Goal: Task Accomplishment & Management: Use online tool/utility

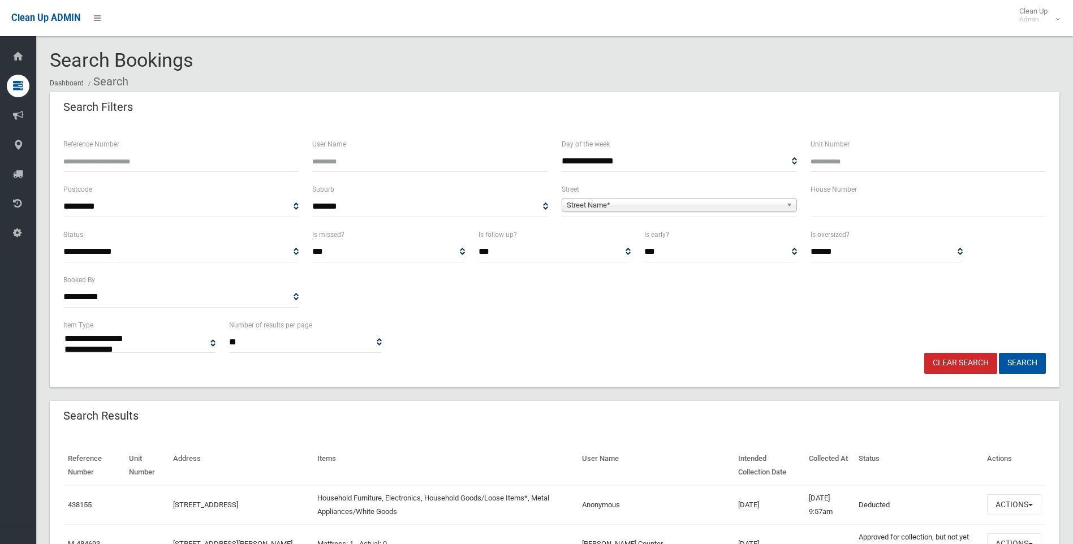
select select
click at [882, 208] on input "text" at bounding box center [928, 206] width 235 height 21
type input "**"
click at [608, 209] on span "Street Name*" at bounding box center [674, 206] width 215 height 14
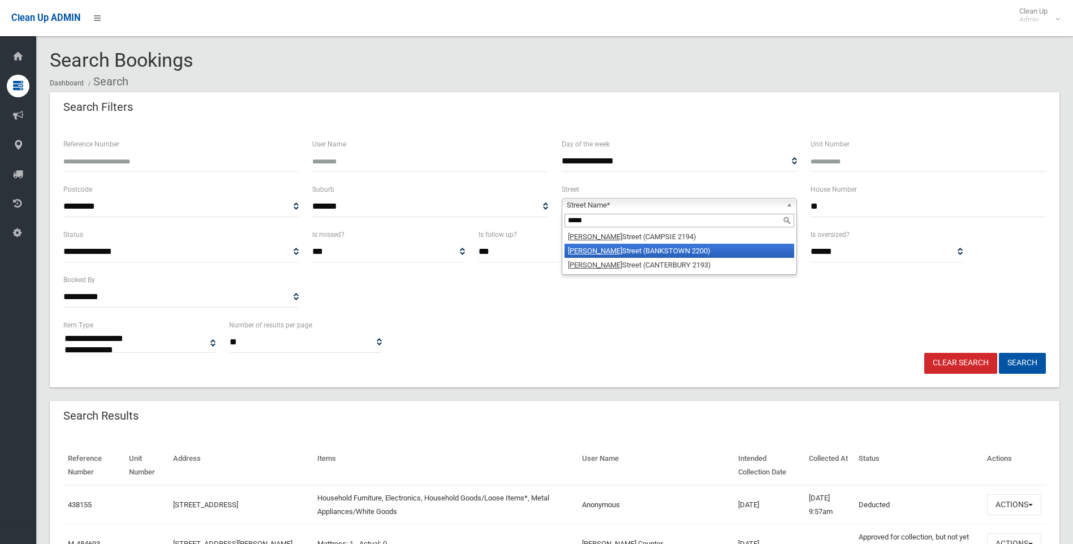
type input "*****"
click at [610, 252] on li "Gould Street (BANKSTOWN 2200)" at bounding box center [680, 251] width 230 height 14
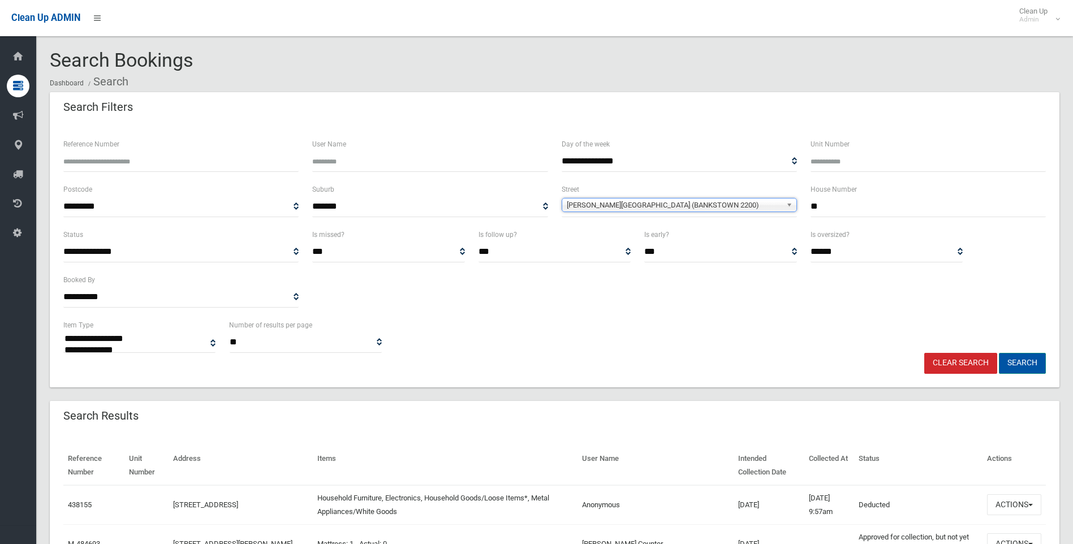
click at [1011, 363] on button "Search" at bounding box center [1022, 363] width 47 height 21
select select
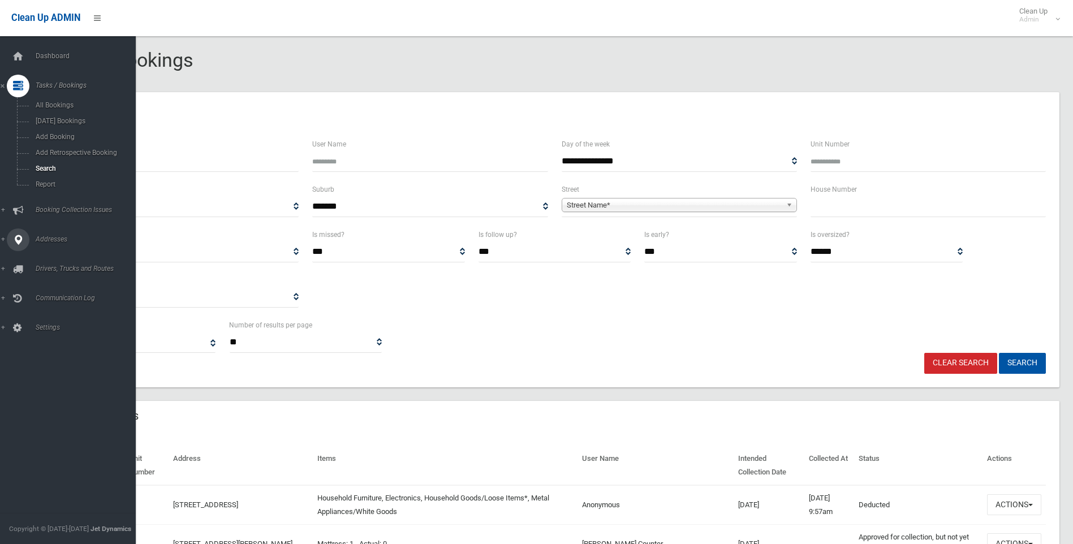
click at [20, 240] on icon at bounding box center [18, 240] width 10 height 23
click at [41, 165] on span "All Addresses" at bounding box center [83, 164] width 102 height 8
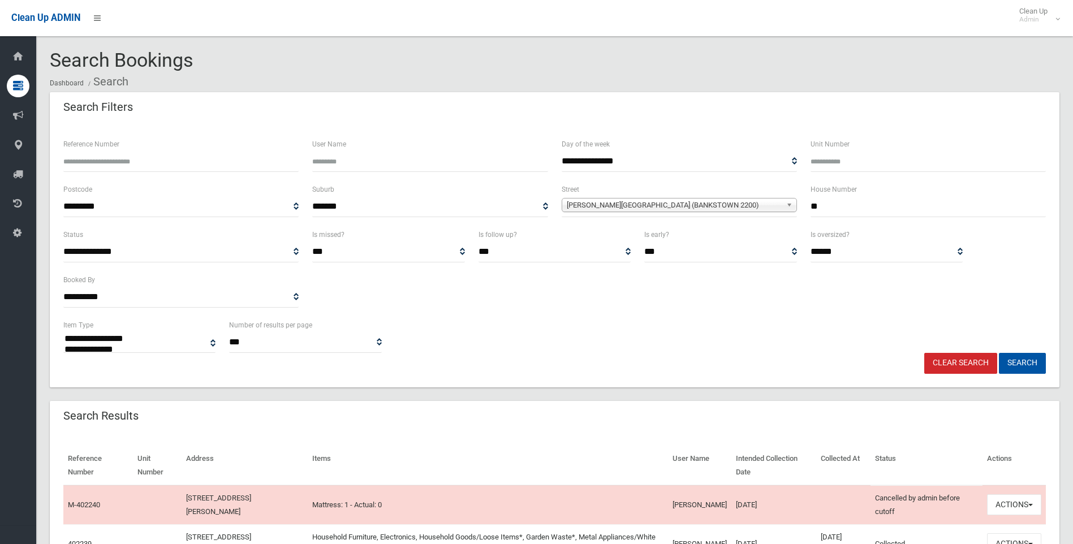
select select
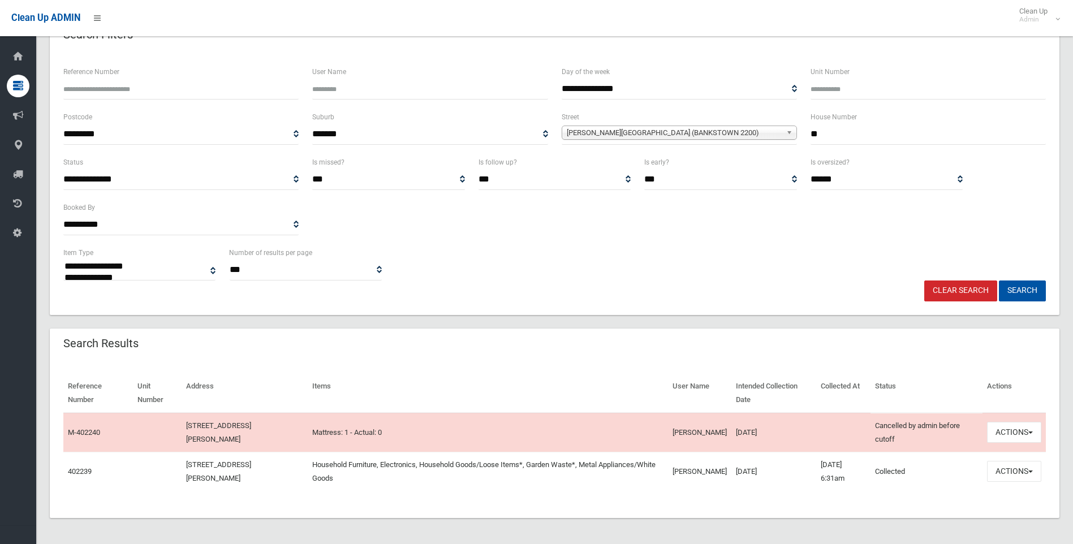
scroll to position [74, 0]
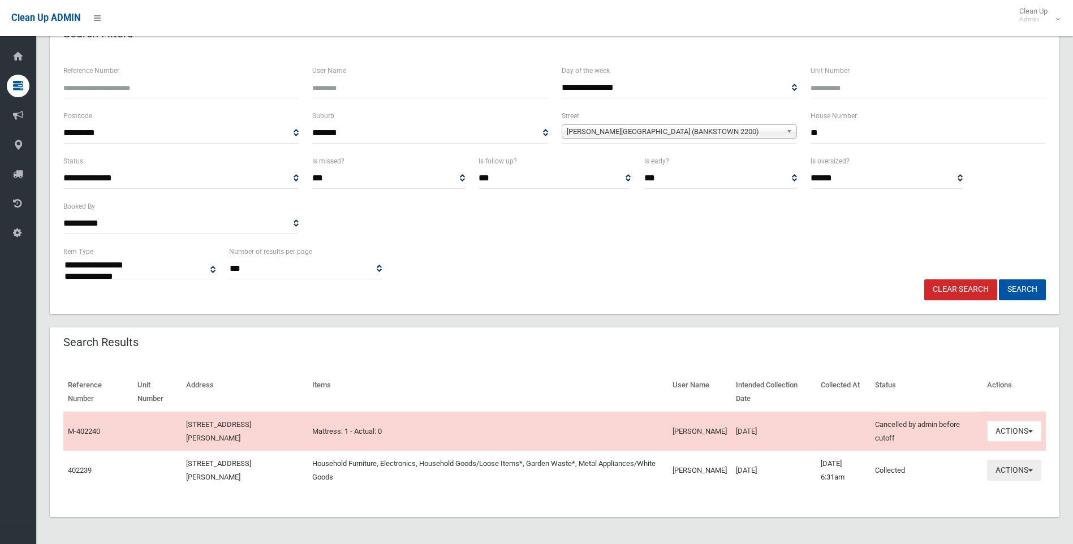
click at [1012, 466] on button "Actions" at bounding box center [1014, 470] width 54 height 21
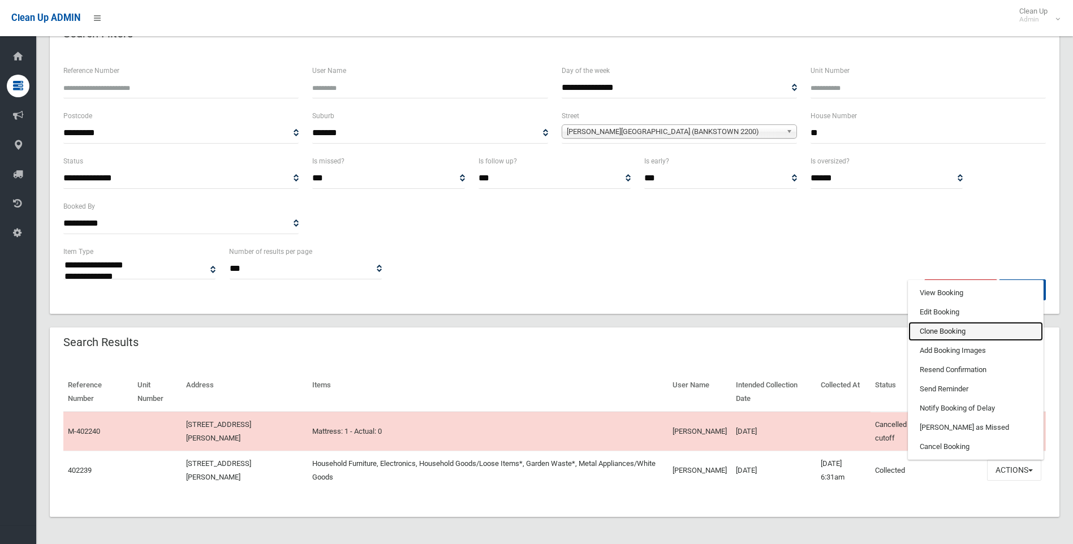
click at [970, 331] on link "Clone Booking" at bounding box center [975, 331] width 135 height 19
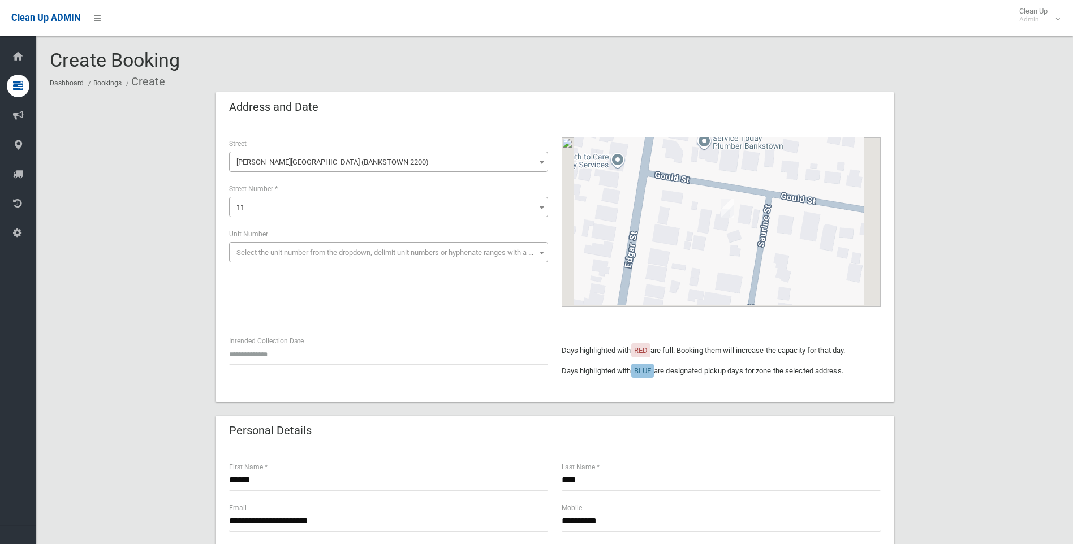
scroll to position [113, 0]
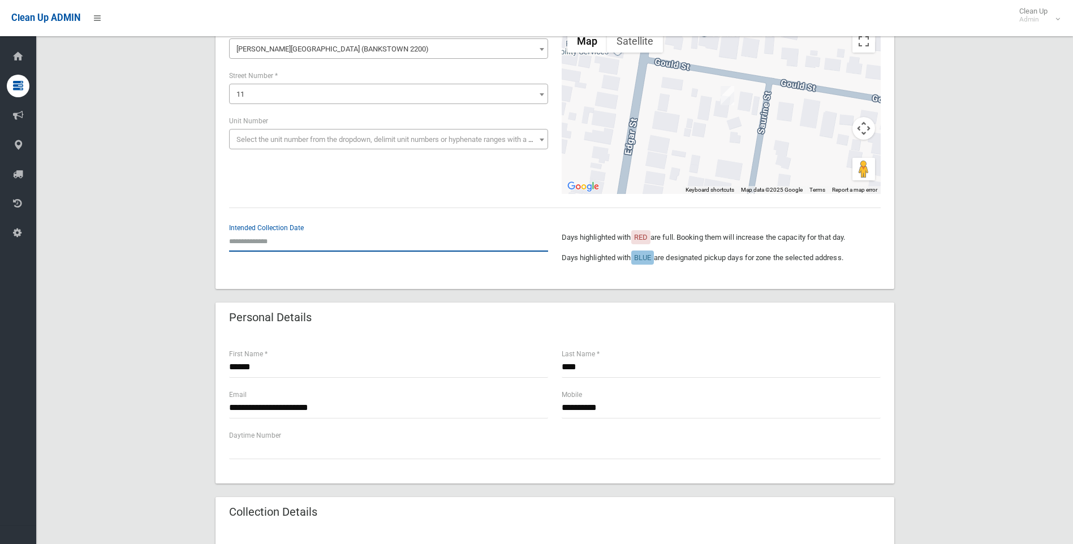
click at [322, 242] on input "text" at bounding box center [388, 241] width 319 height 21
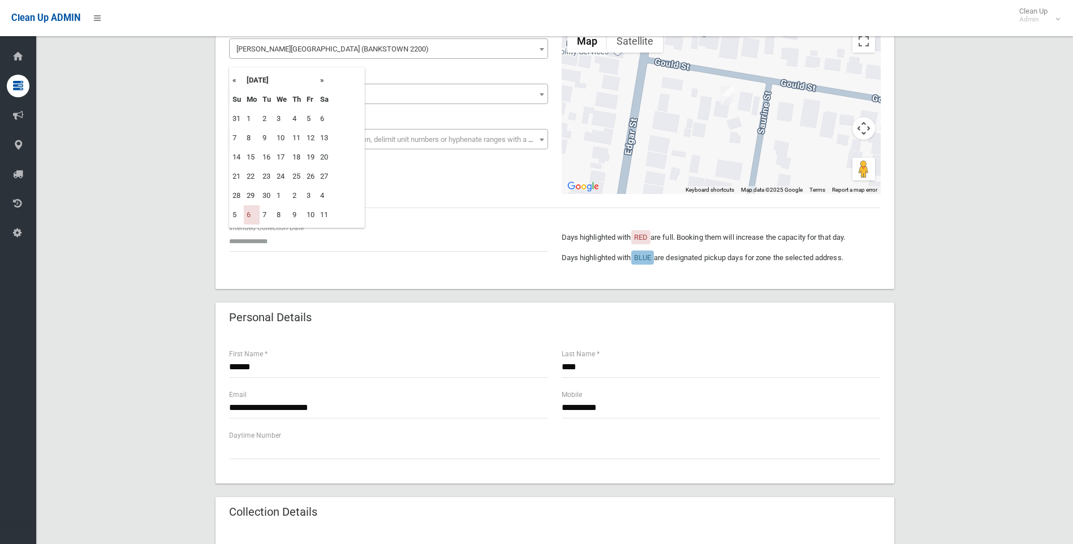
click at [320, 79] on th "»" at bounding box center [324, 80] width 14 height 19
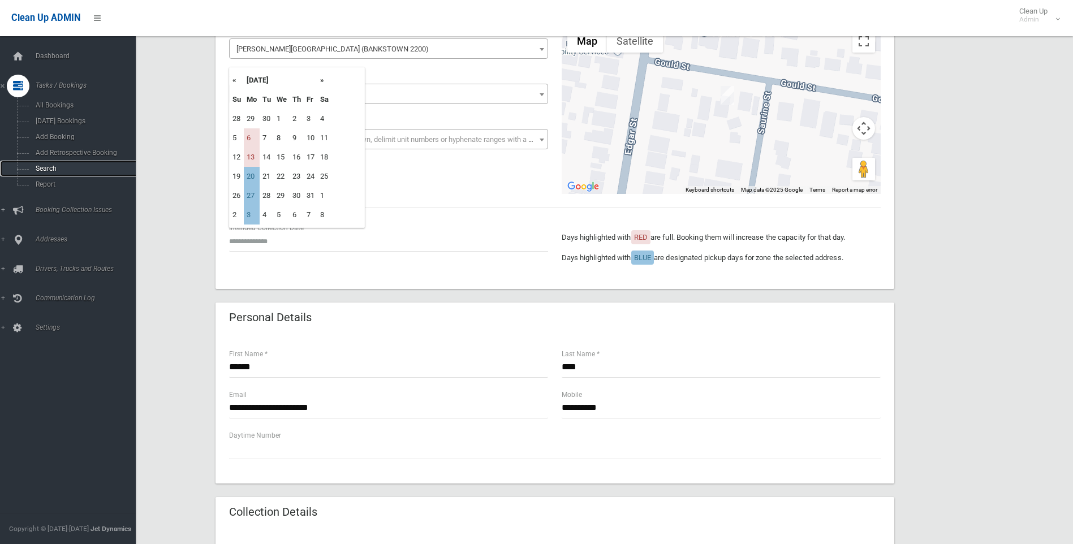
click at [47, 166] on span "Search" at bounding box center [83, 169] width 102 height 8
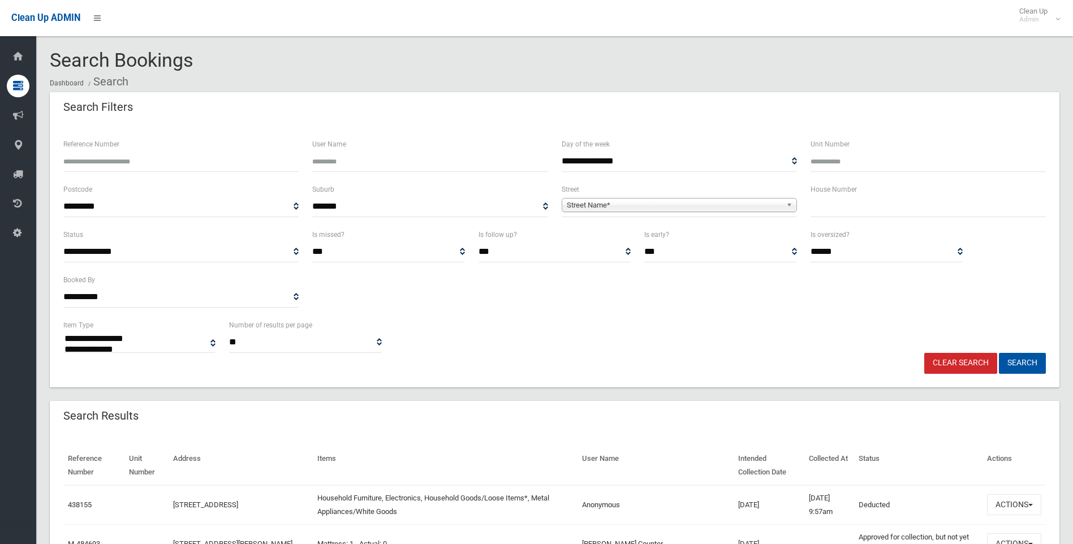
select select
